Goal: Check status: Check status

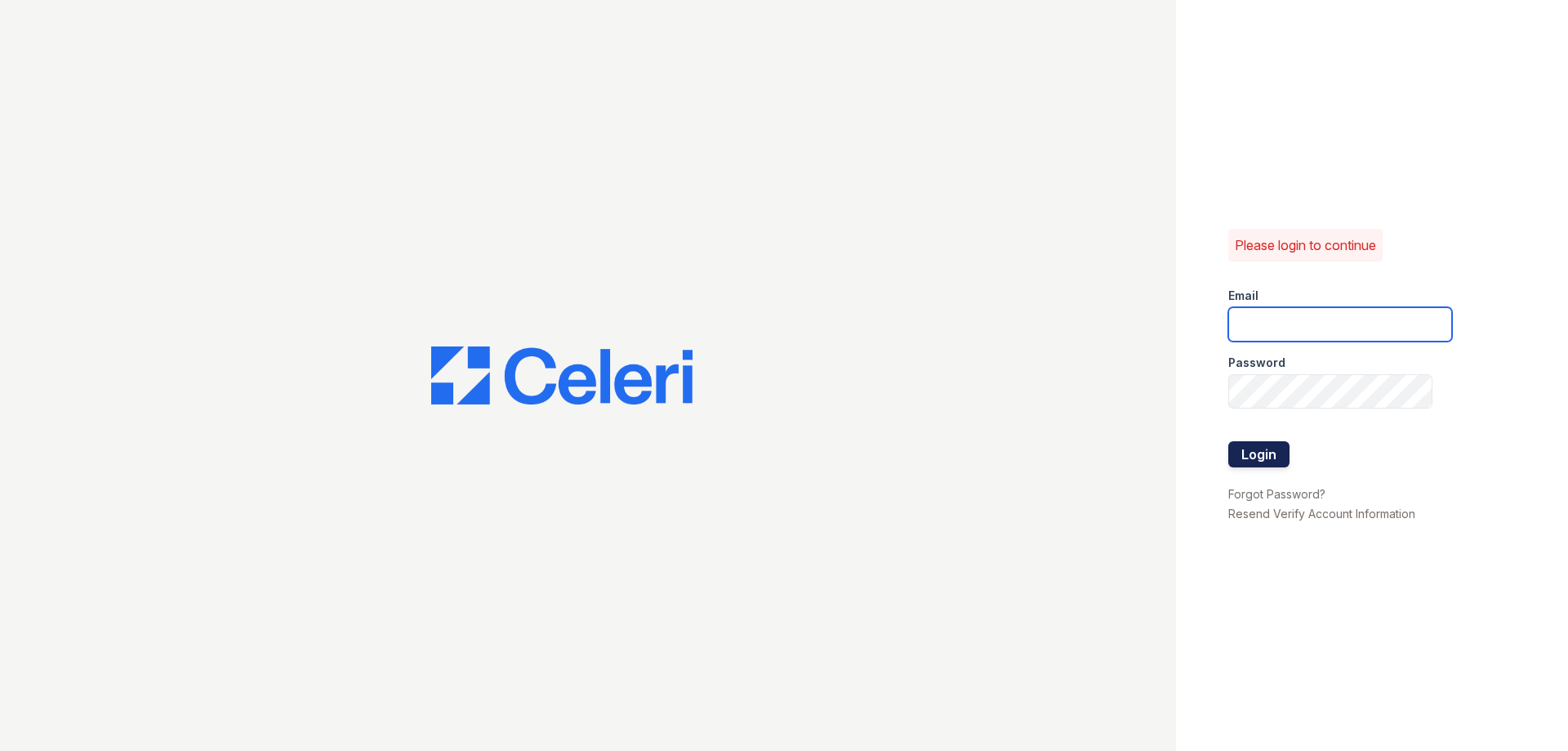
type input "[DOMAIN_NAME][EMAIL_ADDRESS][DOMAIN_NAME]"
click at [1254, 453] on button "Login" at bounding box center [1259, 454] width 62 height 26
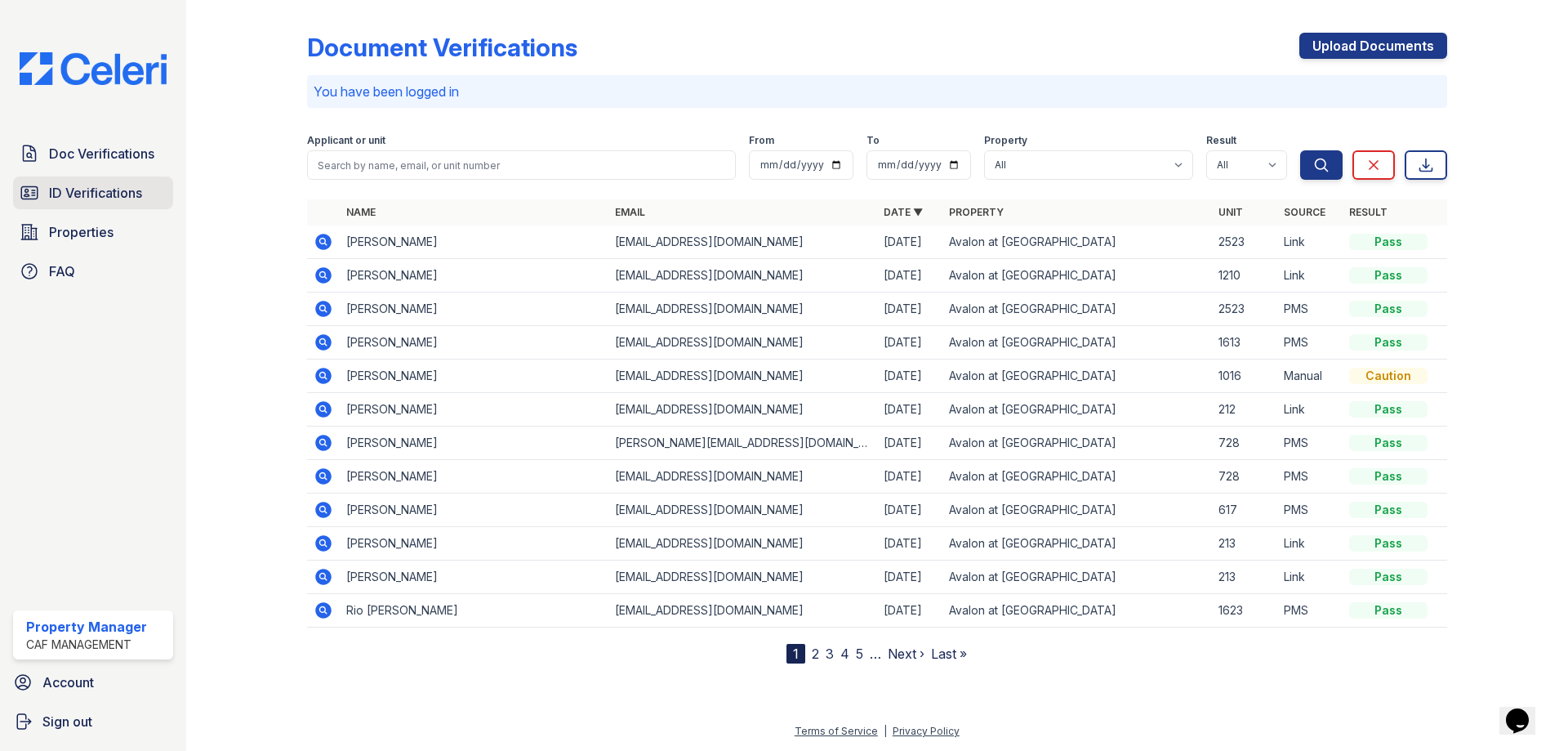
click at [54, 198] on span "ID Verifications" at bounding box center [95, 193] width 93 height 20
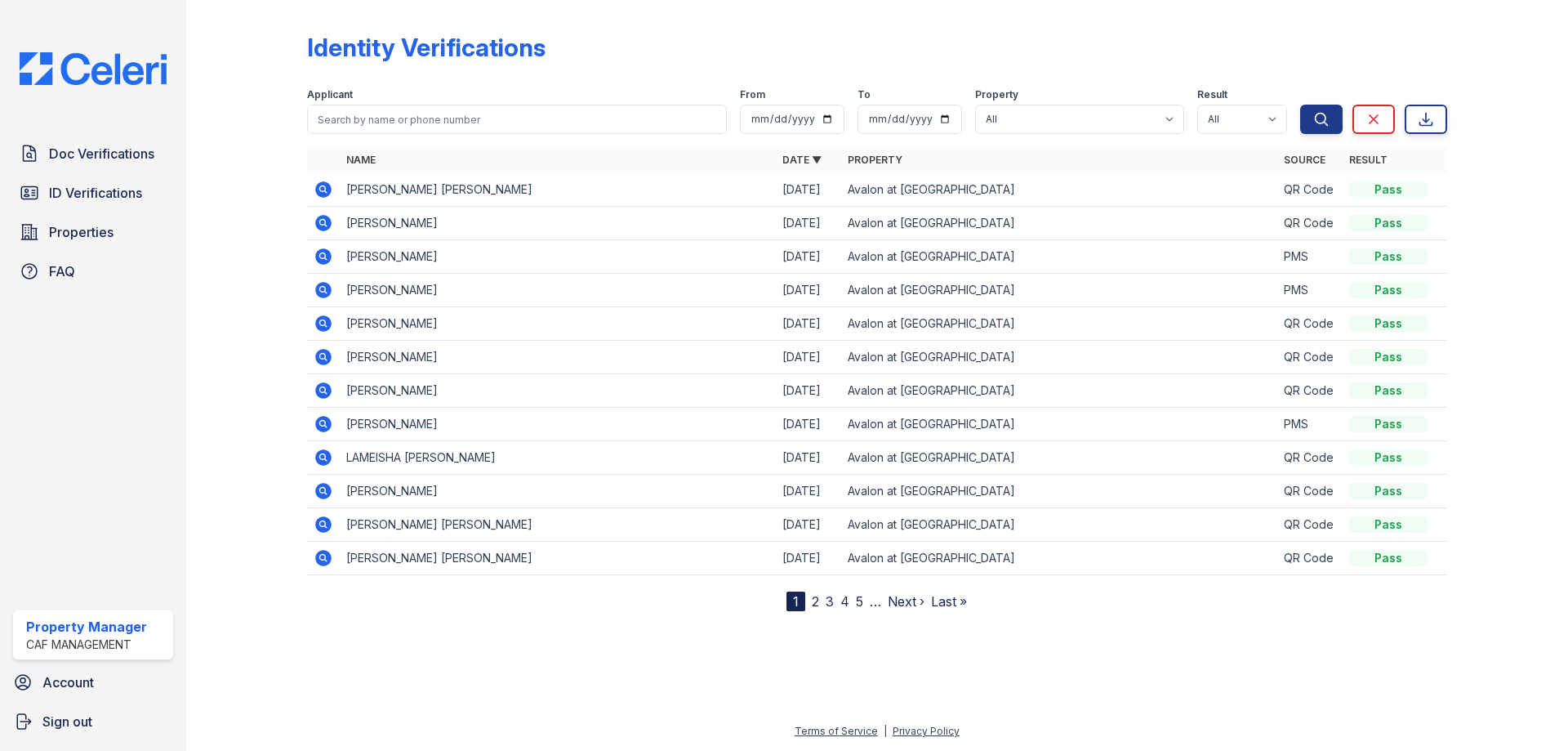
click at [330, 221] on icon at bounding box center [323, 223] width 16 height 16
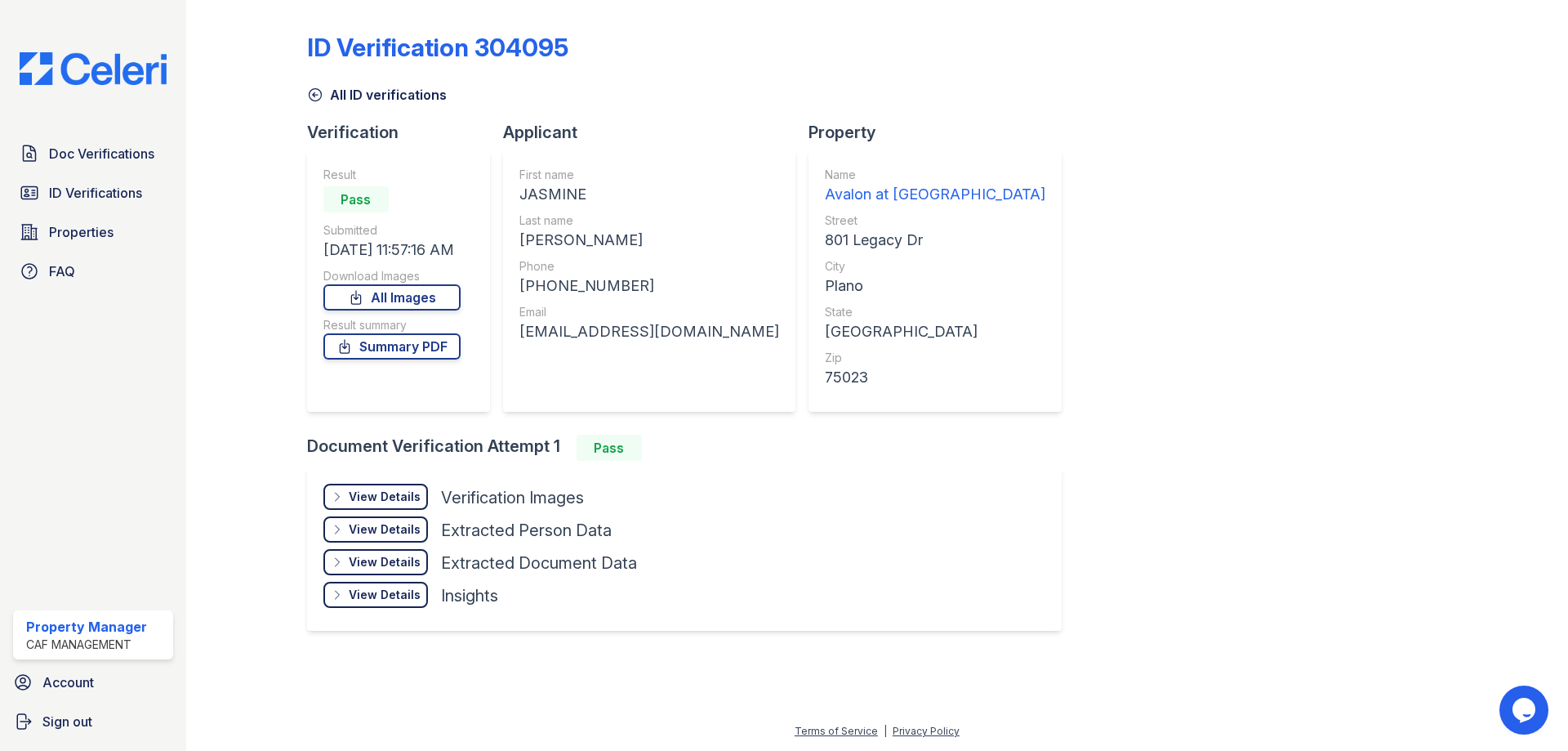
click at [1142, 235] on div "ID Verification 304095 All ID verifications Verification Result Pass Submitted …" at bounding box center [876, 330] width 1140 height 647
click at [93, 197] on span "ID Verifications" at bounding box center [95, 193] width 93 height 20
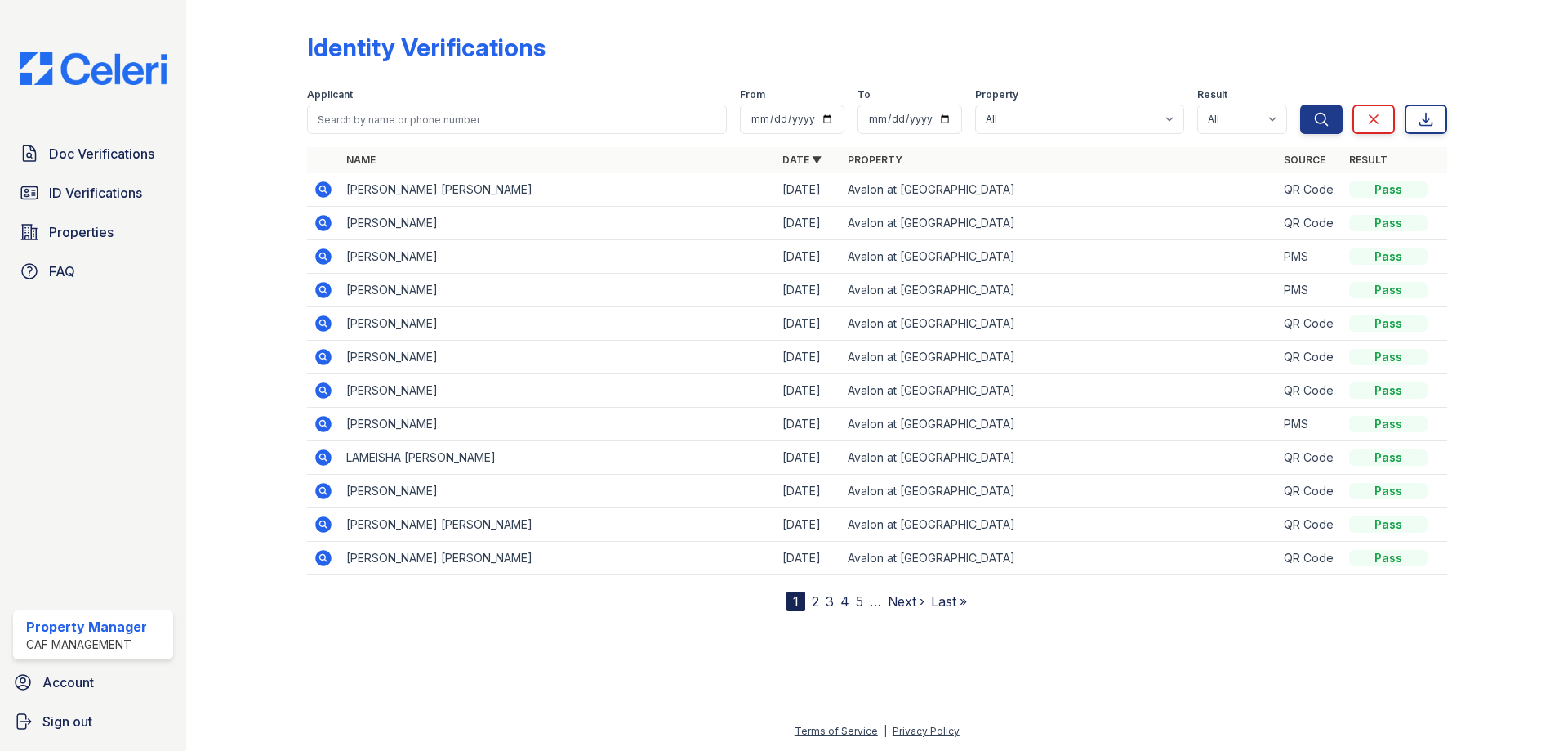
click at [323, 186] on icon at bounding box center [323, 189] width 20 height 20
